Goal: Transaction & Acquisition: Obtain resource

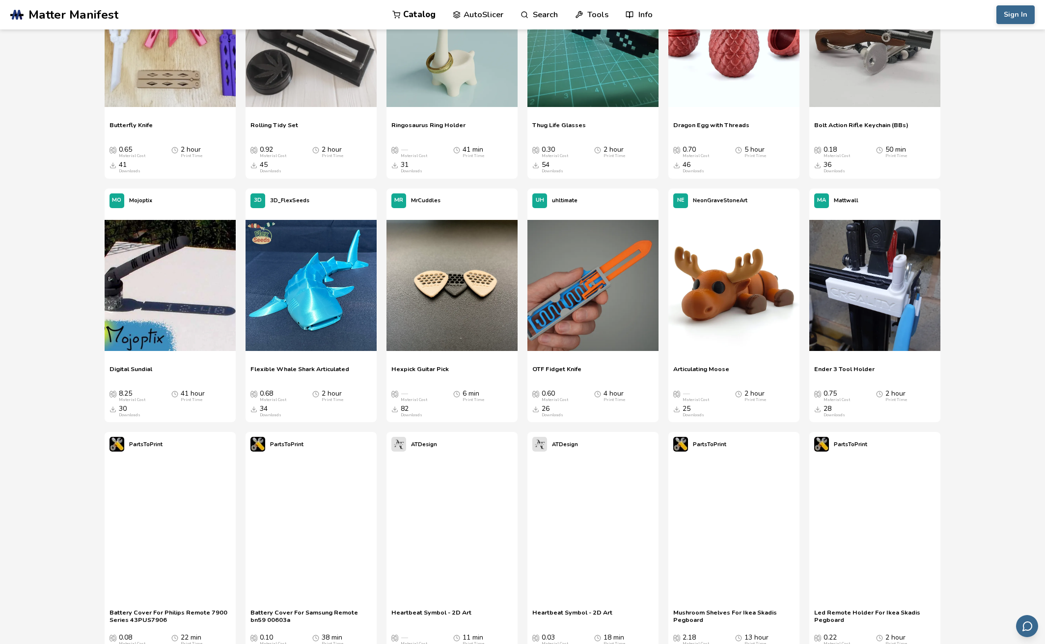
scroll to position [1129, 0]
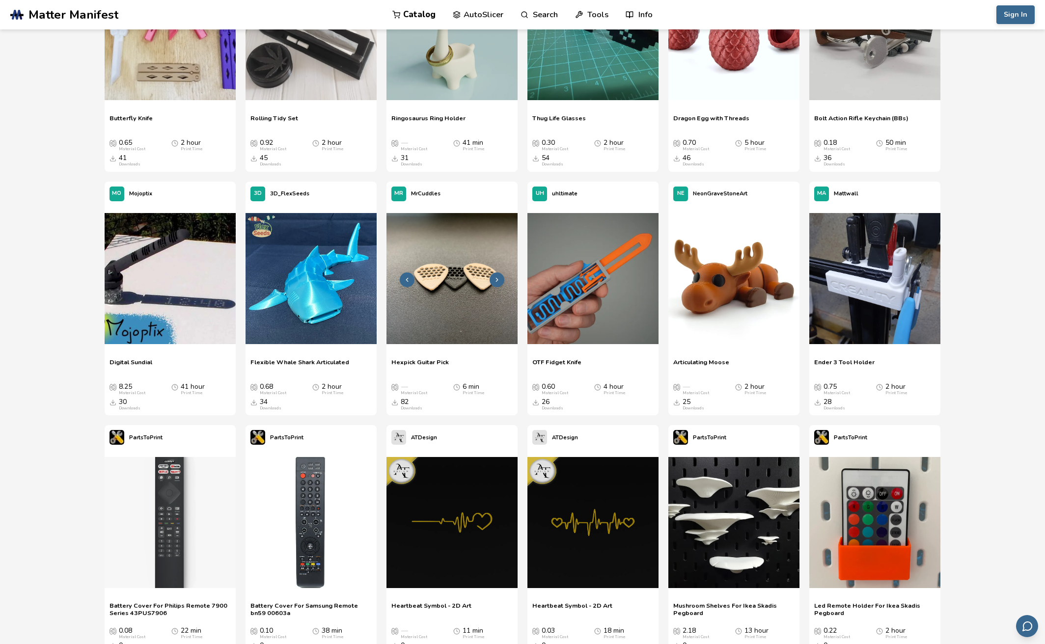
click at [443, 279] on img at bounding box center [451, 278] width 131 height 131
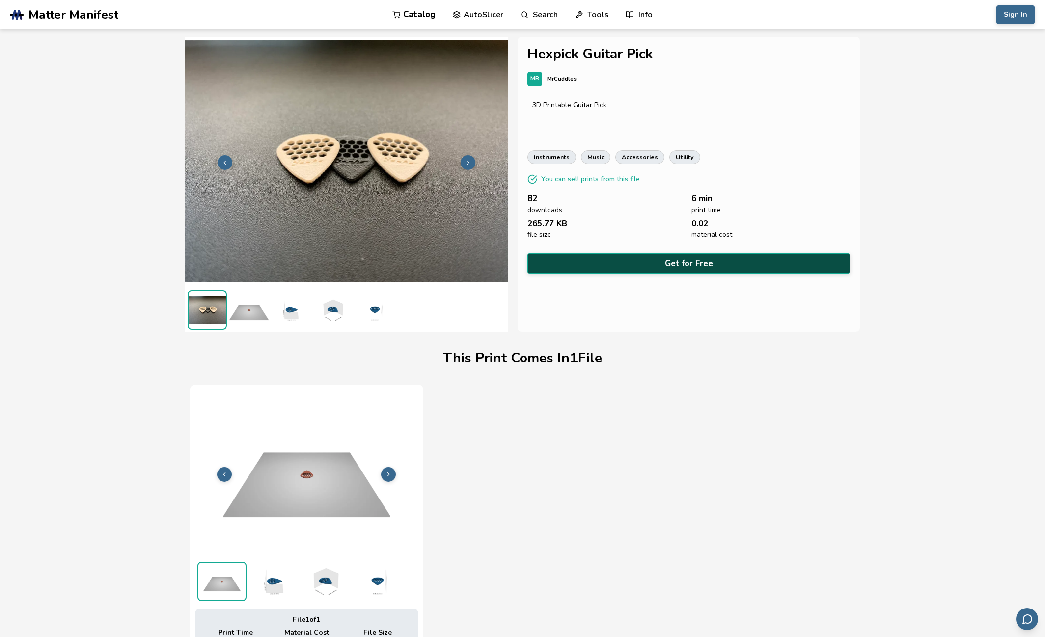
click at [672, 255] on button "Get for Free" at bounding box center [688, 263] width 323 height 20
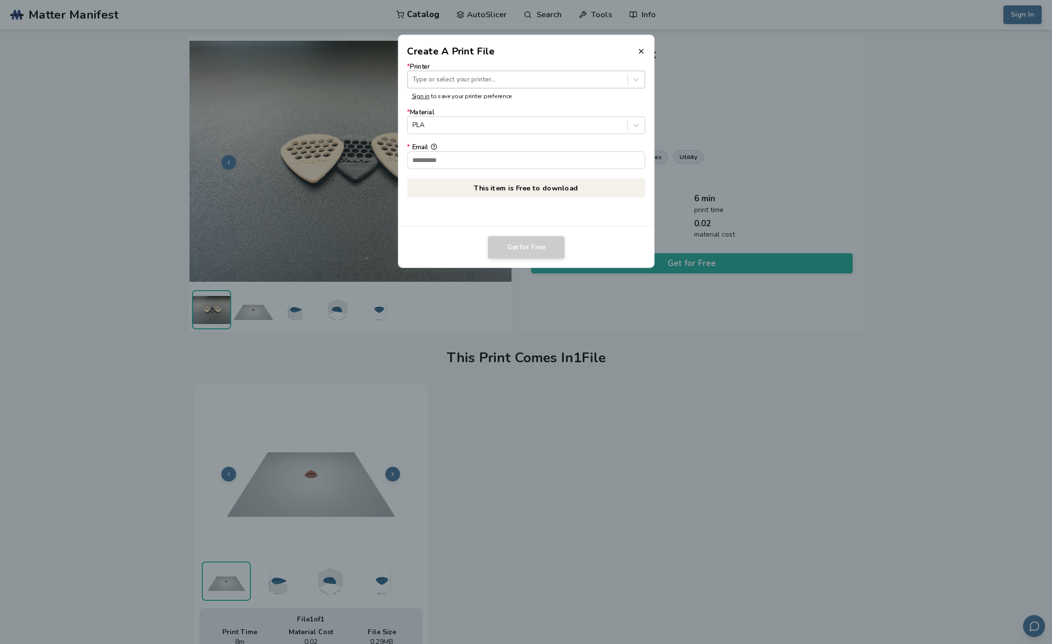
click at [471, 74] on div "Type or select your printer..." at bounding box center [516, 79] width 219 height 13
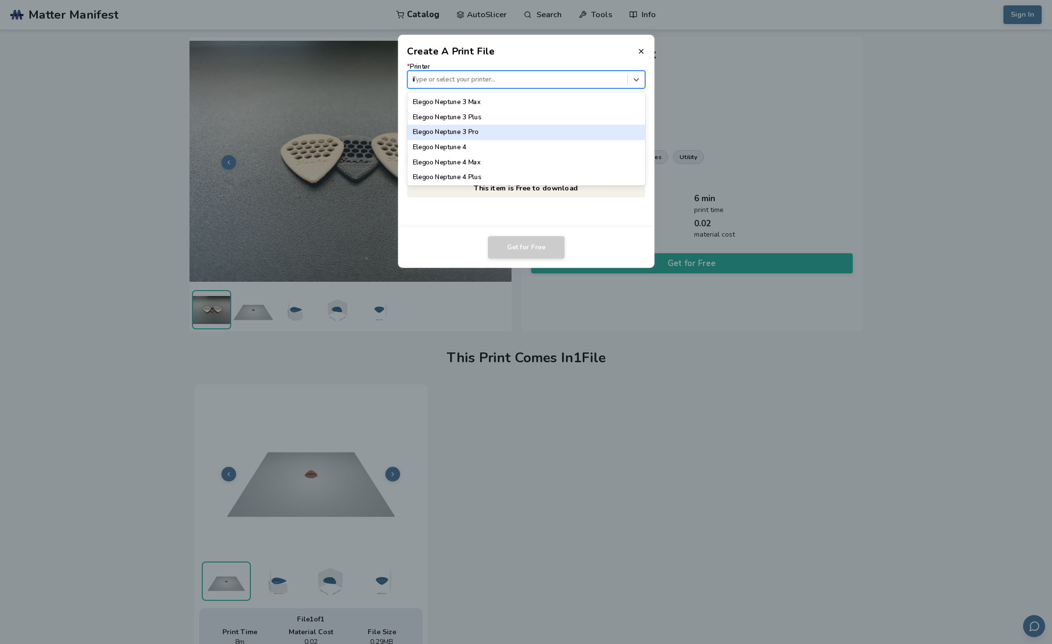
scroll to position [377, 0]
type input "**"
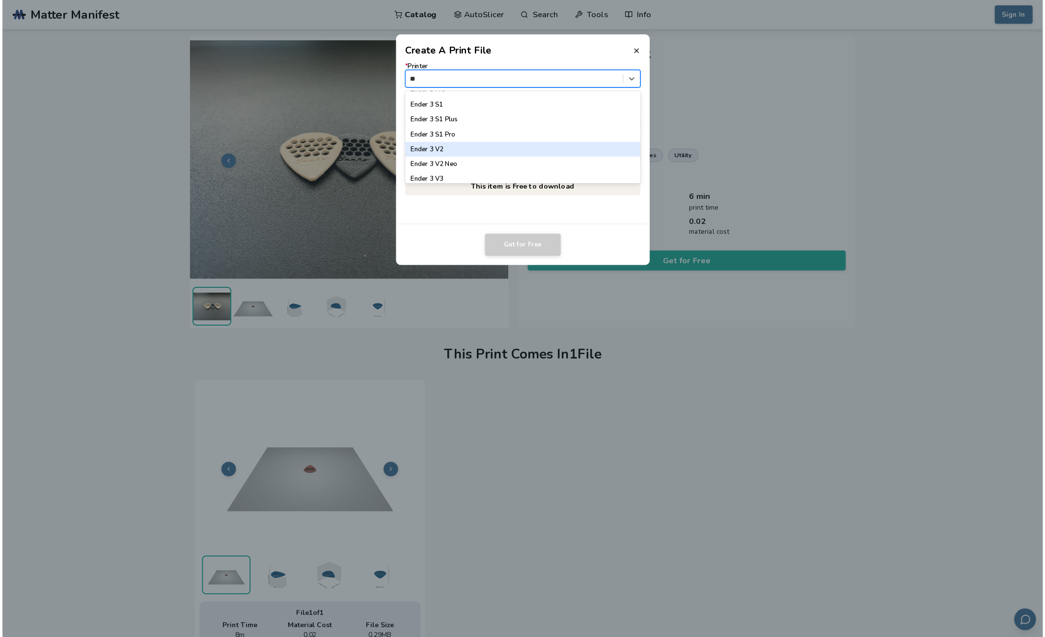
scroll to position [105, 0]
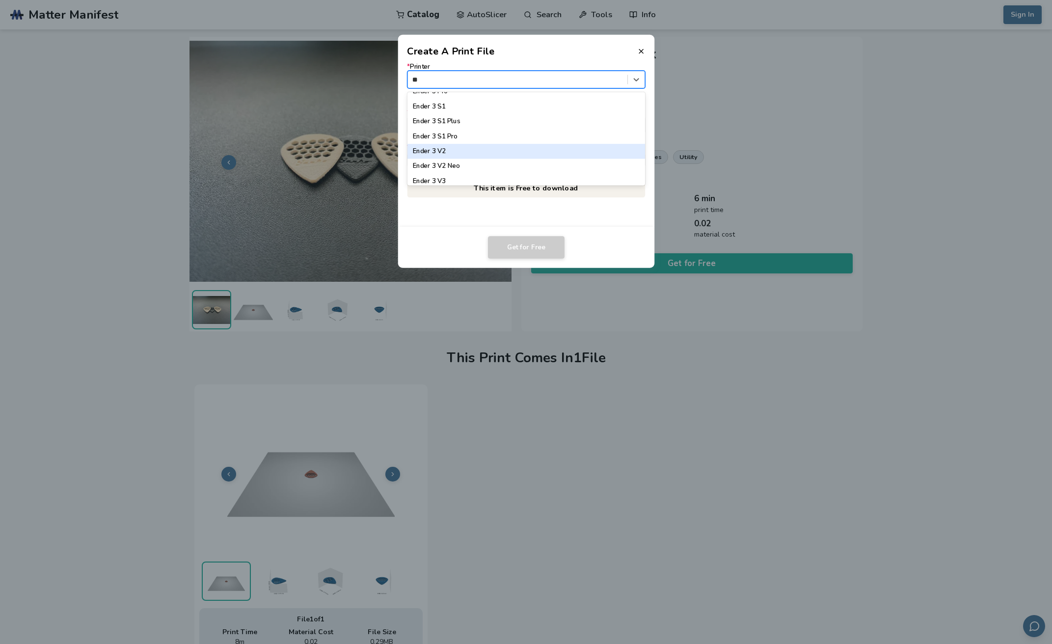
click at [474, 151] on div "Ender 3 V2" at bounding box center [526, 151] width 238 height 15
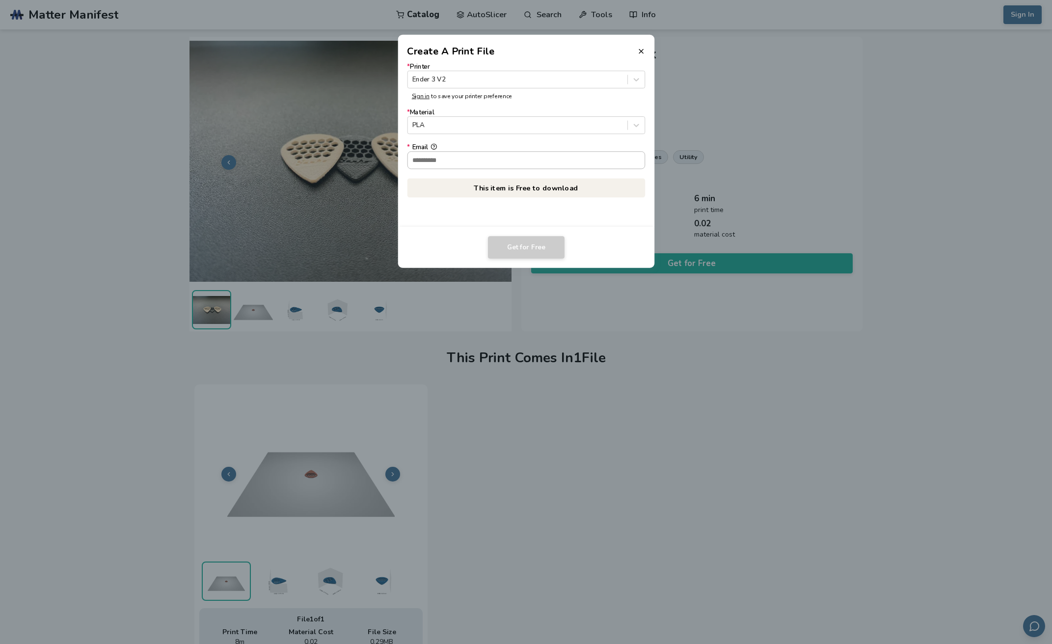
click at [472, 160] on input "* Email" at bounding box center [525, 160] width 237 height 17
type input "**********"
click at [558, 253] on button "Get for Free" at bounding box center [526, 247] width 77 height 23
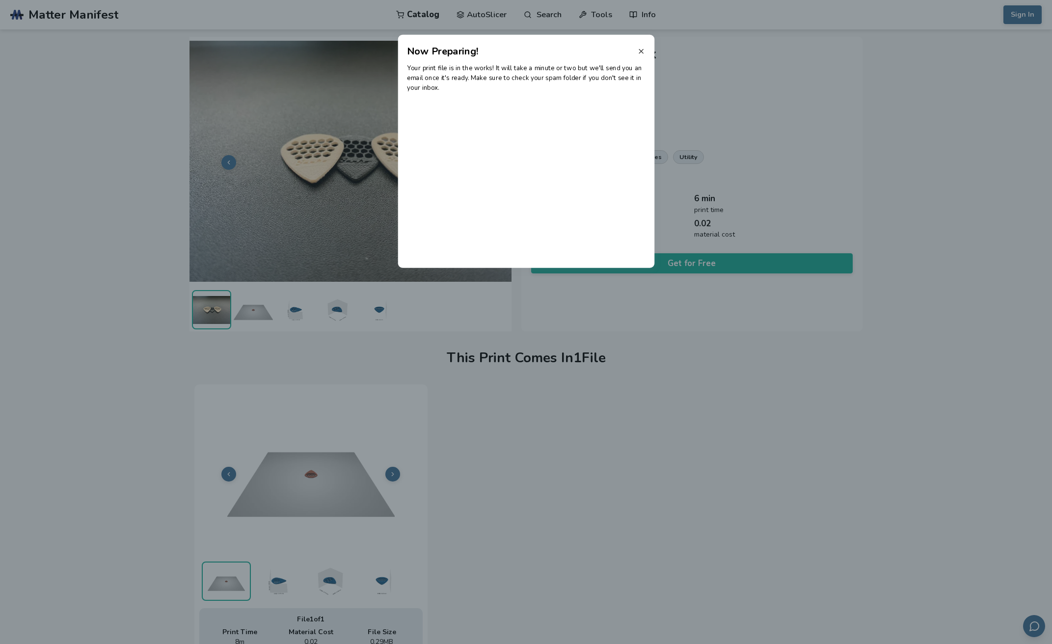
click at [644, 50] on icon at bounding box center [641, 51] width 8 height 8
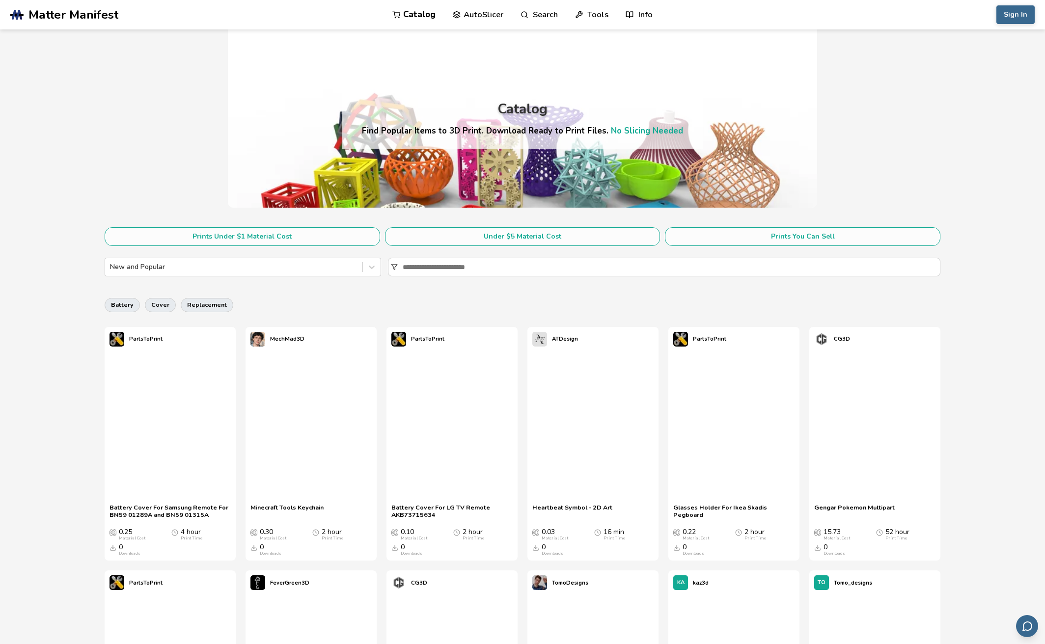
scroll to position [161, 0]
